Goal: Task Accomplishment & Management: Complete application form

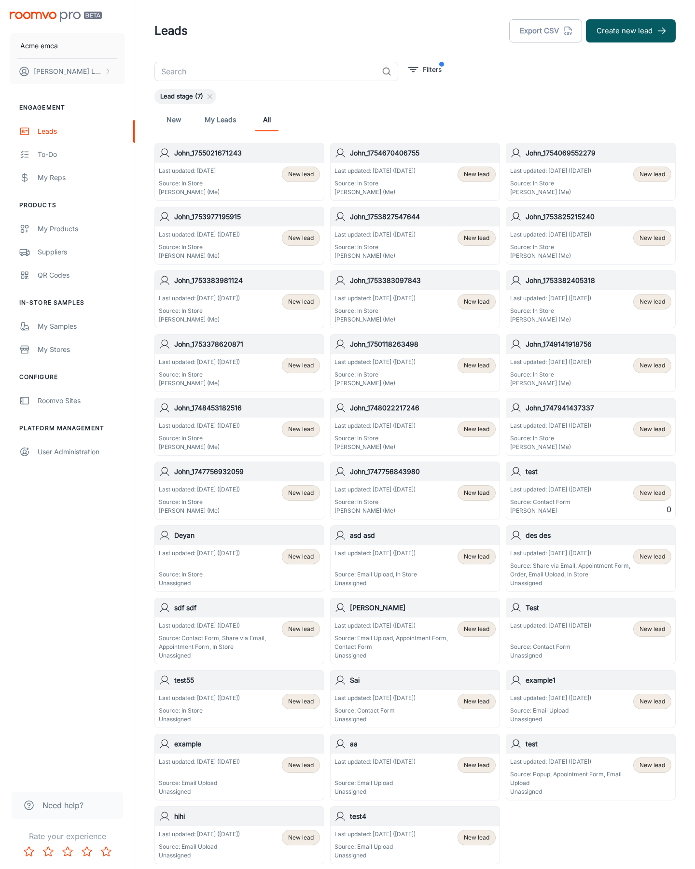
click at [631, 31] on button "Create new lead" at bounding box center [631, 30] width 90 height 23
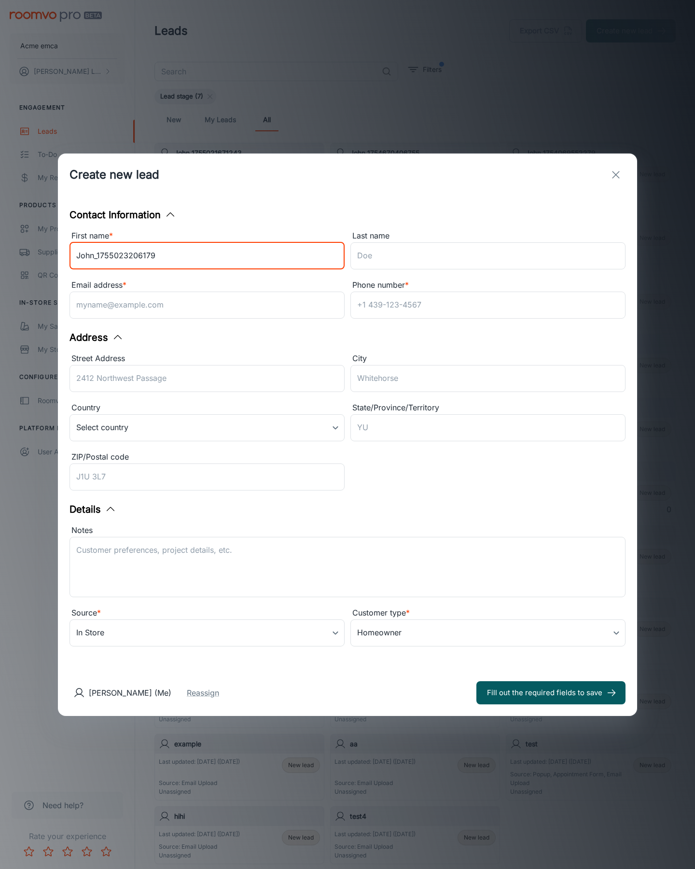
type input "John_1755023206179"
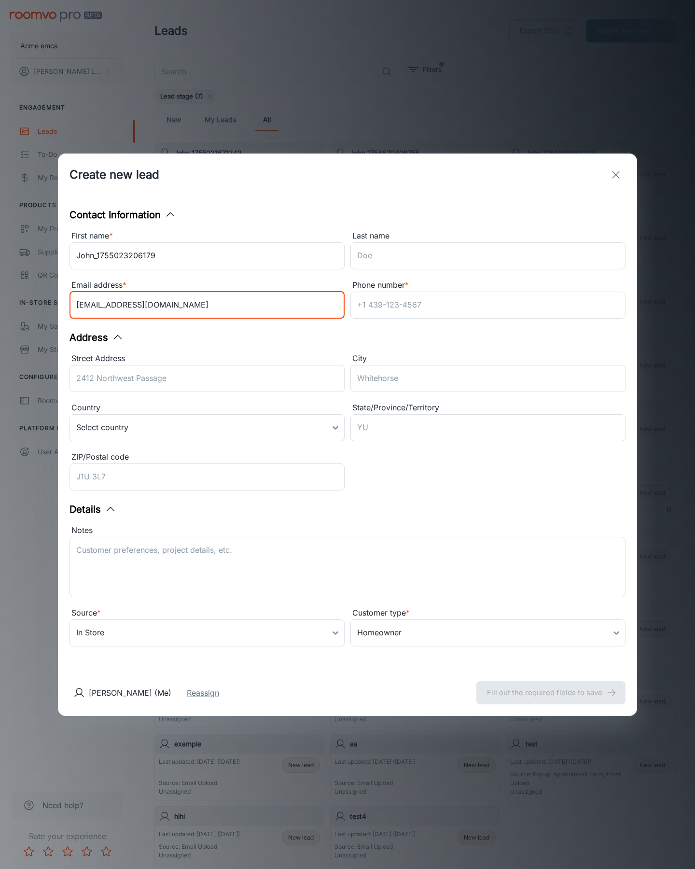
type input "[EMAIL_ADDRESS][DOMAIN_NAME]"
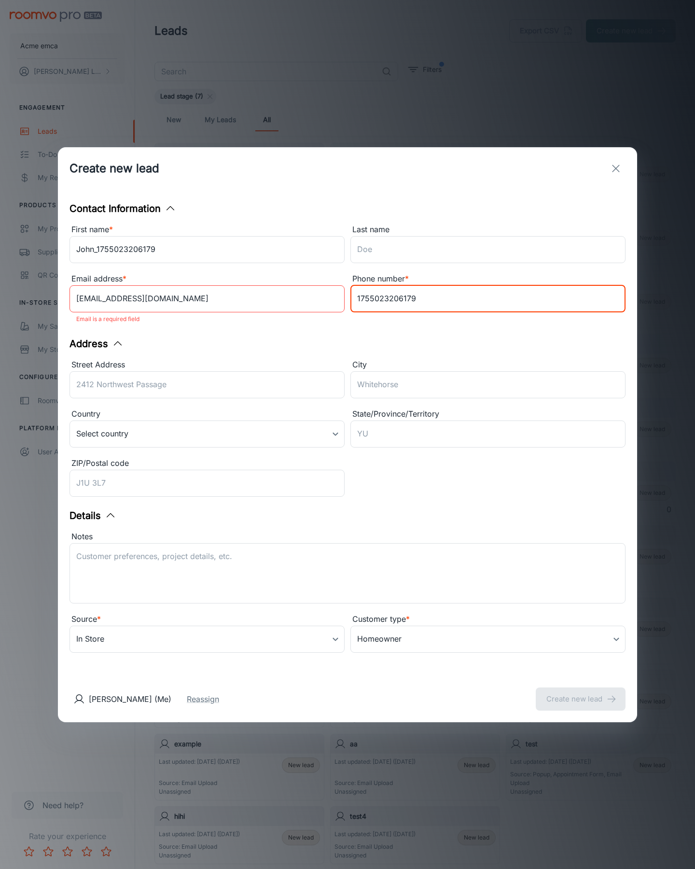
type input "1755023206179"
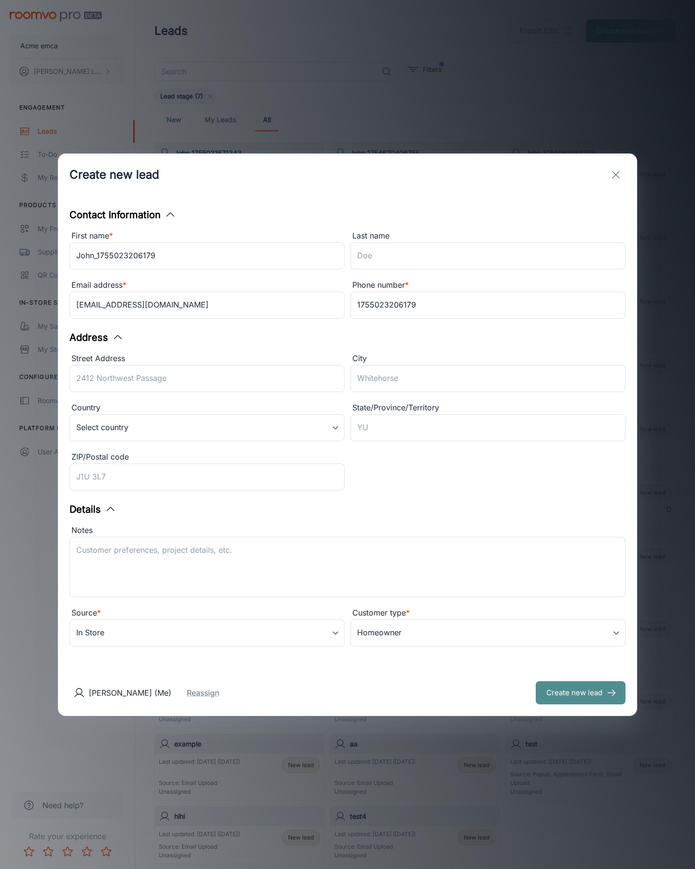
click at [580, 692] on button "Create new lead" at bounding box center [581, 692] width 90 height 23
